Goal: Complete application form

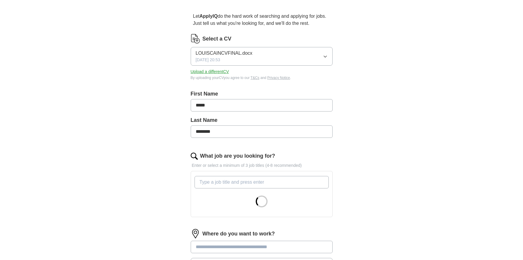
scroll to position [118, 0]
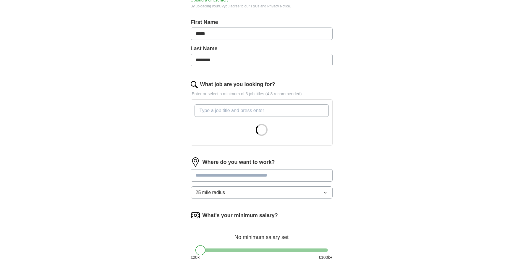
click at [253, 111] on input "What job are you looking for?" at bounding box center [262, 110] width 134 height 12
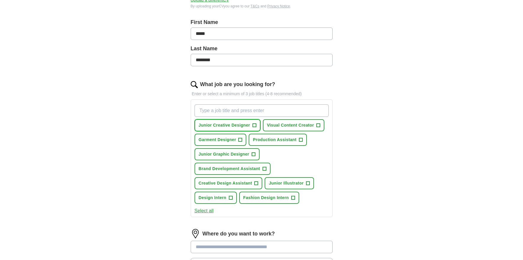
click at [252, 125] on button "Junior Creative Designer +" at bounding box center [228, 125] width 66 height 12
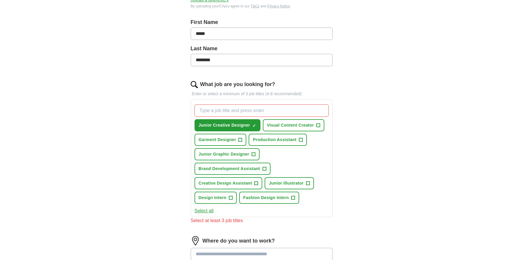
click at [263, 111] on input "What job are you looking for?" at bounding box center [262, 110] width 134 height 12
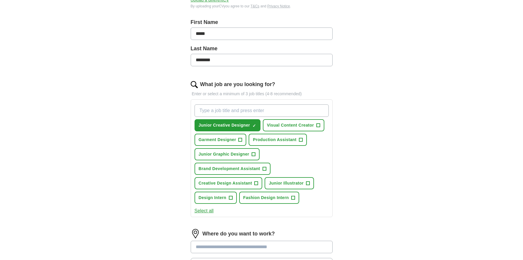
paste input "Garment design & production"
type input "Garment design & production"
click at [234, 197] on button "Design Intern +" at bounding box center [216, 198] width 42 height 12
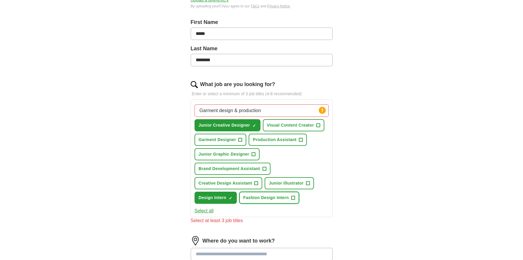
click at [288, 197] on span "Fashion Design Intern" at bounding box center [266, 198] width 46 height 6
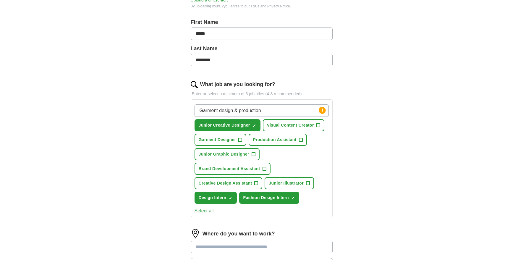
drag, startPoint x: 270, startPoint y: 108, endPoint x: 185, endPoint y: 113, distance: 85.5
click at [185, 113] on div "Let ApplyIQ do the hard work of searching and applying for jobs. Just tell us w…" at bounding box center [261, 154] width 189 height 442
type input "d"
type input "i"
click at [244, 178] on div "Junior Creative Designer ✓ × Visual Content Creator + Garment Designer + Produc…" at bounding box center [261, 154] width 137 height 104
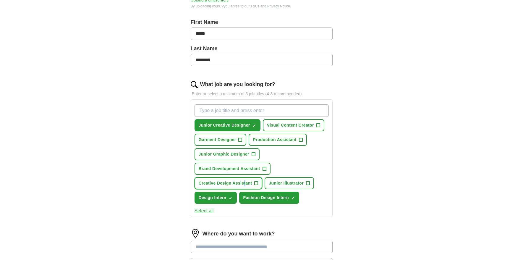
click at [243, 180] on span "Creative Design Assistant" at bounding box center [226, 183] width 54 height 6
click at [253, 169] on span "Brand Development Assistant" at bounding box center [229, 169] width 61 height 6
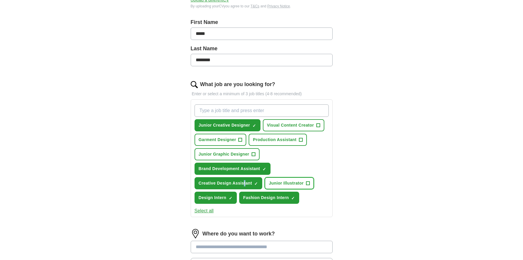
click at [279, 182] on span "Junior Illustrator" at bounding box center [286, 183] width 35 height 6
click at [244, 154] on span "Junior Graphic Designer" at bounding box center [224, 154] width 51 height 6
click at [227, 138] on span "Garment Designer" at bounding box center [218, 140] width 38 height 6
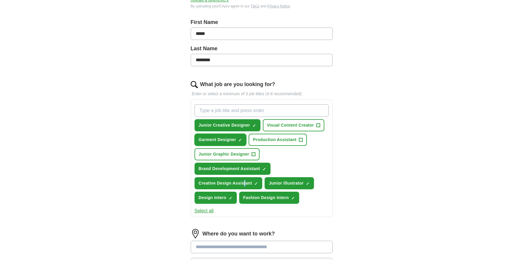
click at [227, 138] on span "Garment Designer" at bounding box center [218, 140] width 38 height 6
click at [267, 139] on span "Production Assistant" at bounding box center [274, 140] width 43 height 6
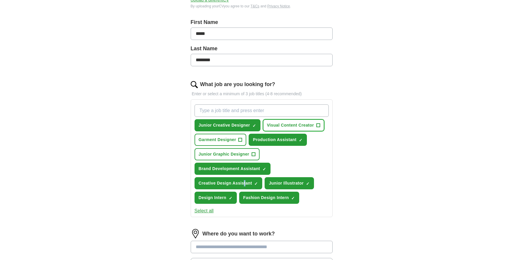
click at [277, 128] on span "Visual Content Creator" at bounding box center [290, 125] width 47 height 6
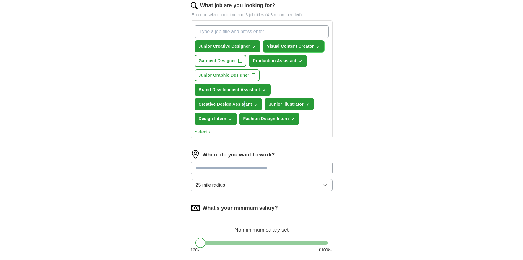
scroll to position [207, 0]
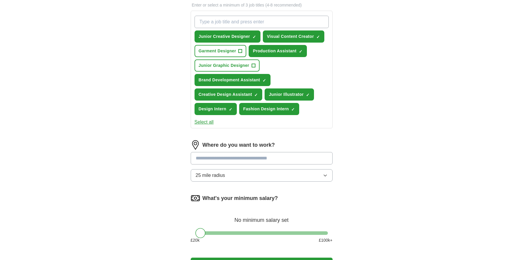
click at [248, 154] on input at bounding box center [262, 158] width 142 height 12
type input "******"
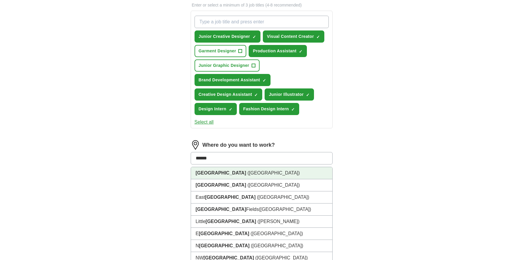
click at [235, 177] on li "[GEOGRAPHIC_DATA] ([GEOGRAPHIC_DATA])" at bounding box center [261, 173] width 141 height 12
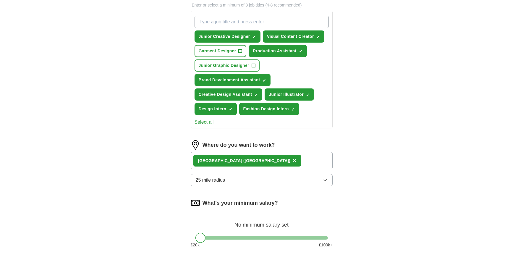
click at [223, 180] on span "25 mile radius" at bounding box center [211, 179] width 30 height 7
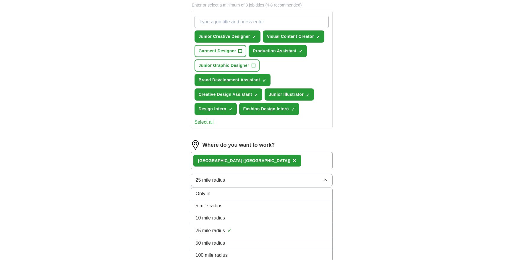
drag, startPoint x: 386, startPoint y: 206, endPoint x: 370, endPoint y: 204, distance: 16.4
click at [386, 207] on div "ApplyIQ Let ApplyIQ do the hard work of searching and applying for jobs. Just t…" at bounding box center [261, 50] width 378 height 479
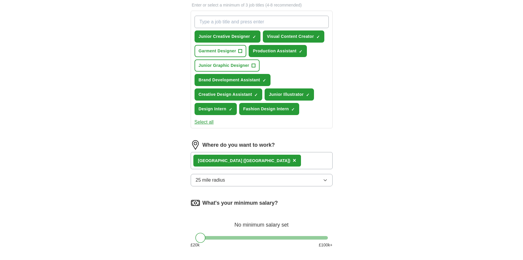
scroll to position [266, 0]
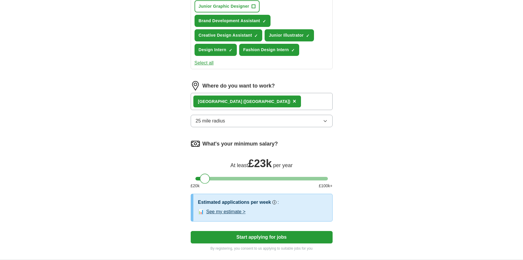
drag, startPoint x: 214, startPoint y: 177, endPoint x: 205, endPoint y: 178, distance: 8.9
click at [205, 178] on div at bounding box center [261, 179] width 132 height 4
click at [263, 234] on button "Start applying for jobs" at bounding box center [262, 237] width 142 height 12
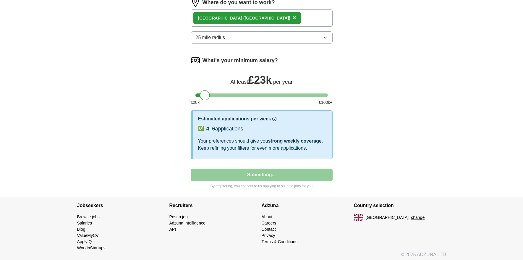
select select "**"
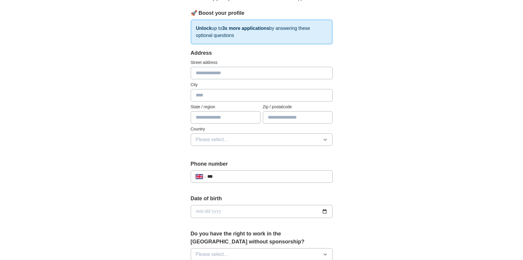
scroll to position [0, 0]
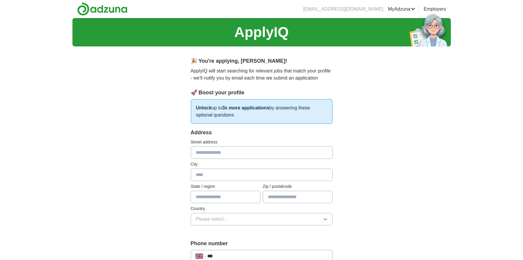
click at [231, 150] on input "text" at bounding box center [262, 152] width 142 height 12
type input "**********"
click at [241, 179] on input "text" at bounding box center [262, 174] width 142 height 12
type input "*"
type input "******"
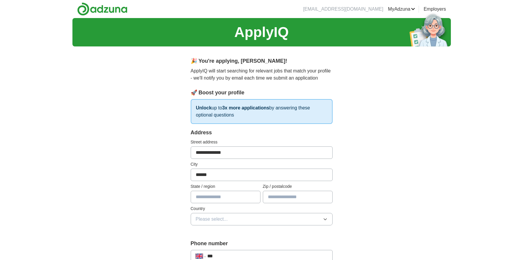
click at [211, 200] on input "text" at bounding box center [226, 197] width 70 height 12
click at [279, 195] on input "text" at bounding box center [298, 197] width 70 height 12
type input "******"
click at [243, 212] on div "Country Please select..." at bounding box center [262, 215] width 142 height 20
click at [242, 217] on button "Please select..." at bounding box center [262, 219] width 142 height 12
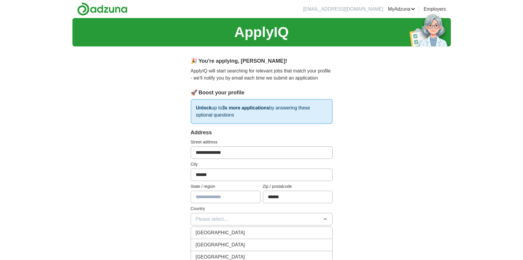
click at [240, 229] on div "[GEOGRAPHIC_DATA]" at bounding box center [262, 232] width 132 height 7
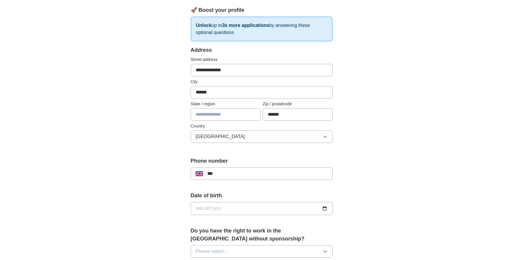
scroll to position [89, 0]
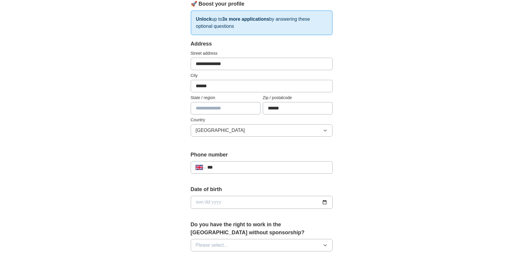
click at [236, 172] on div "**********" at bounding box center [262, 167] width 142 height 12
click at [237, 168] on input "***" at bounding box center [267, 167] width 120 height 7
type input "**********"
click at [221, 204] on input "date" at bounding box center [262, 202] width 142 height 13
click at [197, 202] on input "date" at bounding box center [262, 202] width 142 height 13
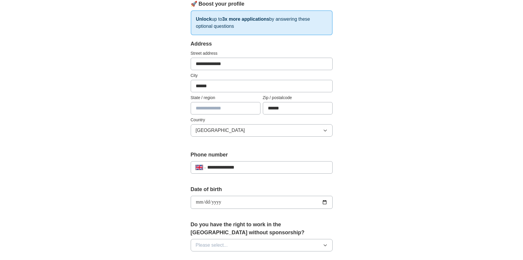
type input "**********"
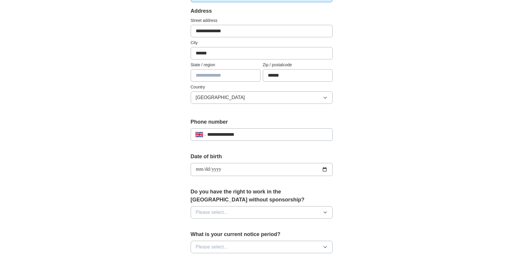
scroll to position [148, 0]
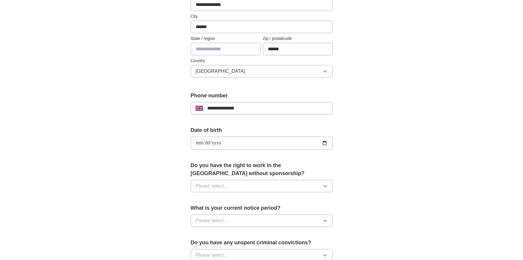
click at [237, 185] on button "Please select..." at bounding box center [262, 186] width 142 height 12
click at [230, 200] on div "Yes" at bounding box center [262, 199] width 132 height 7
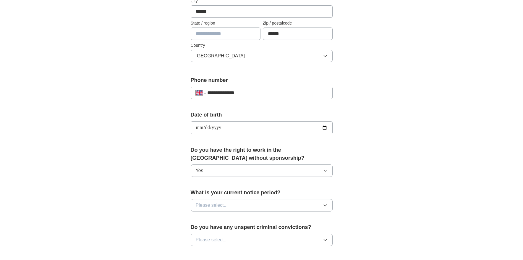
scroll to position [177, 0]
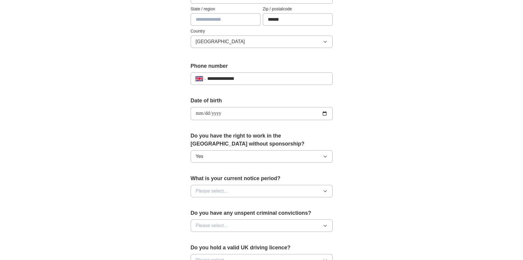
click at [236, 191] on button "Please select..." at bounding box center [262, 191] width 142 height 12
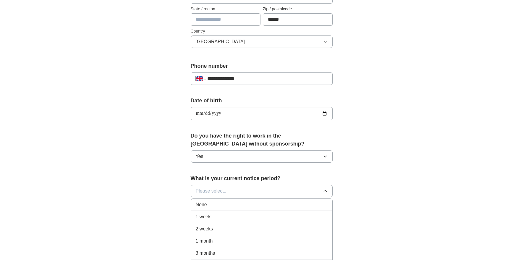
click at [227, 228] on div "2 weeks" at bounding box center [262, 228] width 132 height 7
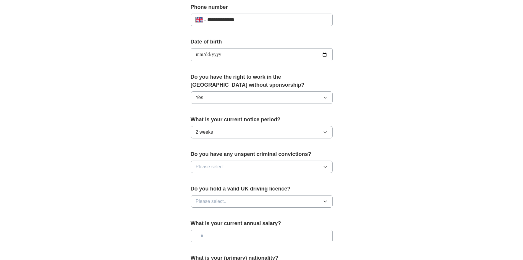
scroll to position [236, 0]
click at [236, 168] on button "Please select..." at bounding box center [262, 166] width 142 height 12
click at [227, 194] on div "No" at bounding box center [262, 192] width 132 height 7
click at [228, 200] on button "Please select..." at bounding box center [262, 201] width 142 height 12
click at [223, 225] on div "No" at bounding box center [262, 226] width 132 height 7
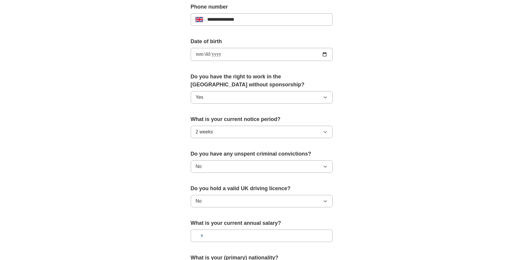
scroll to position [296, 0]
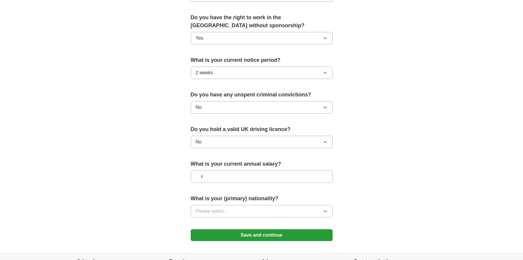
click at [225, 179] on input "text" at bounding box center [262, 176] width 142 height 12
type input "**"
click at [242, 211] on button "Please select..." at bounding box center [262, 211] width 142 height 12
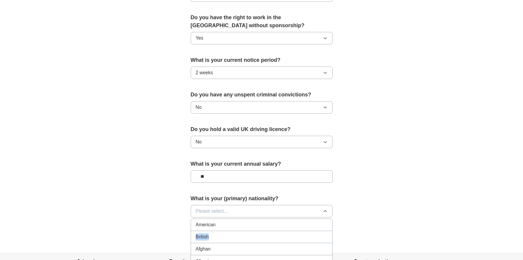
drag, startPoint x: 240, startPoint y: 224, endPoint x: 237, endPoint y: 234, distance: 10.0
click at [237, 234] on div "British" at bounding box center [262, 236] width 132 height 7
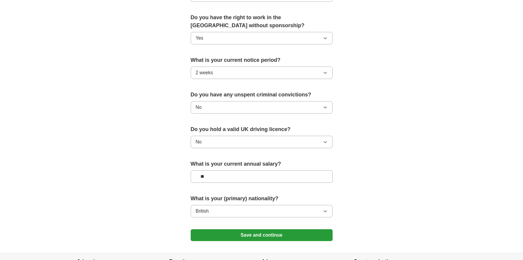
click at [237, 229] on button "Save and continue" at bounding box center [262, 235] width 142 height 12
